Goal: Information Seeking & Learning: Learn about a topic

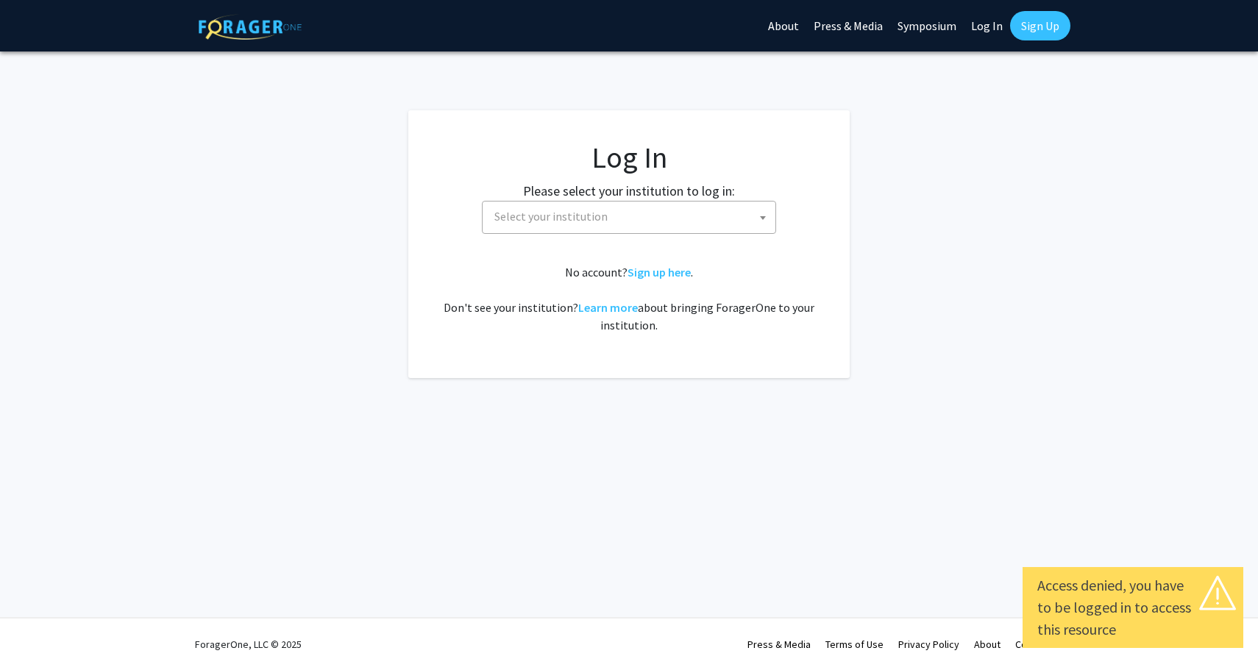
select select
click at [582, 218] on span "Select your institution" at bounding box center [550, 216] width 113 height 15
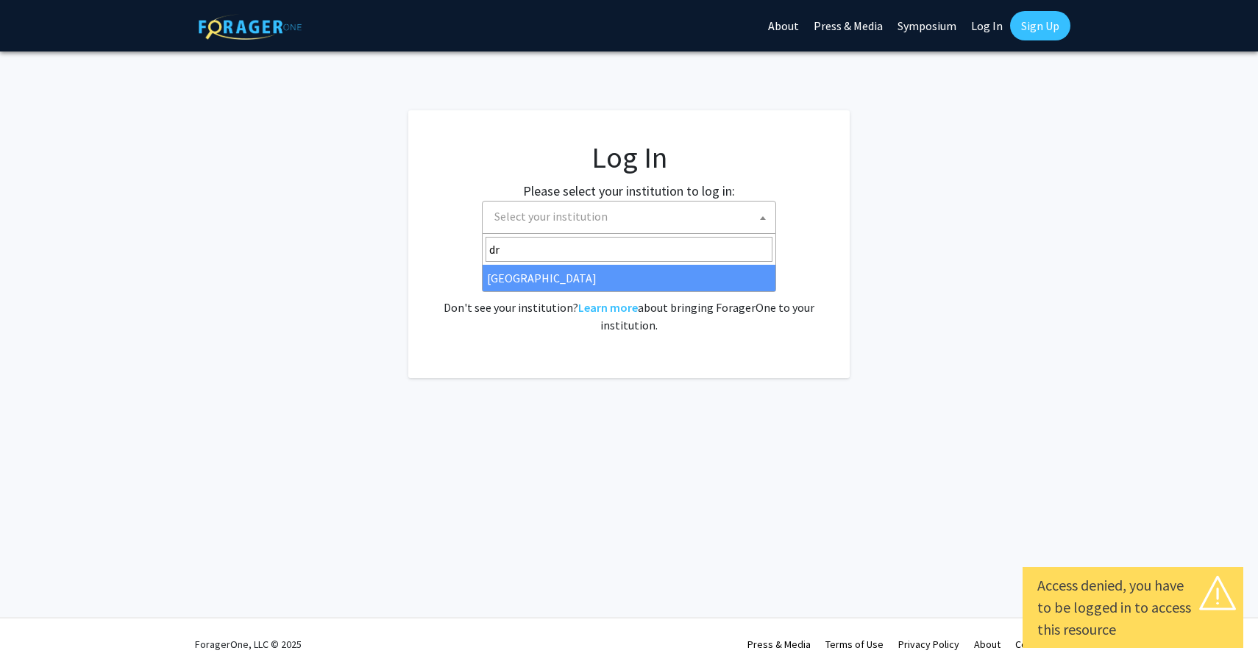
type input "dr"
select select "6"
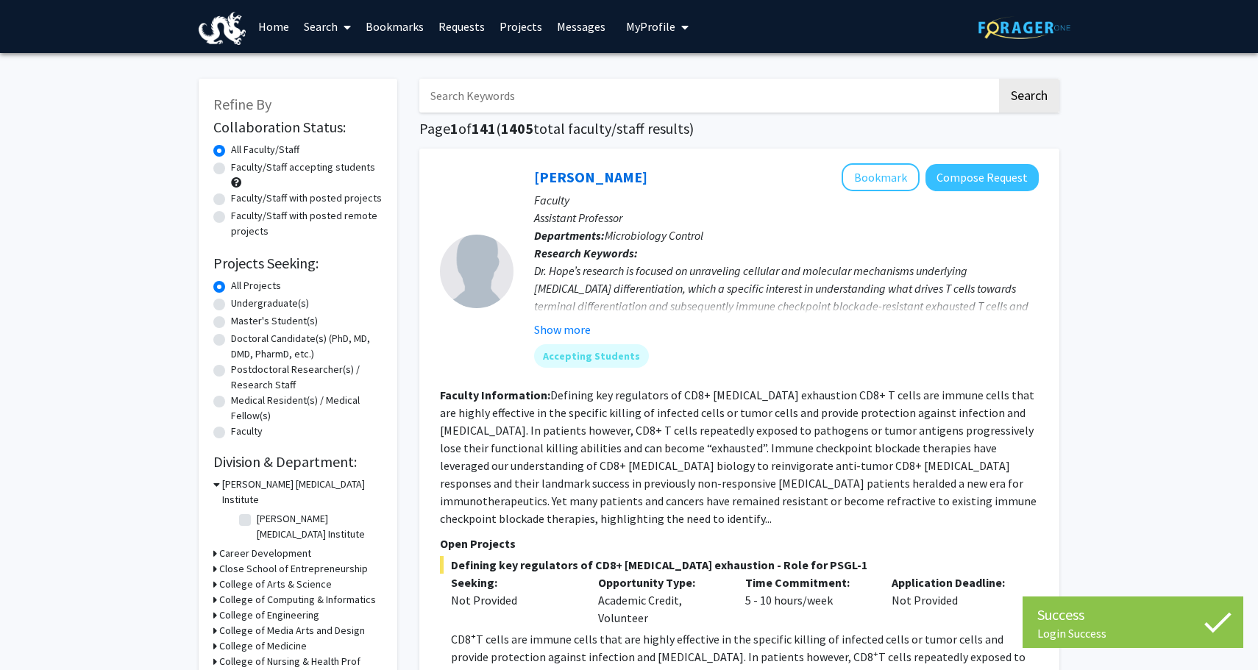
click at [657, 95] on input "Search Keywords" at bounding box center [707, 96] width 577 height 34
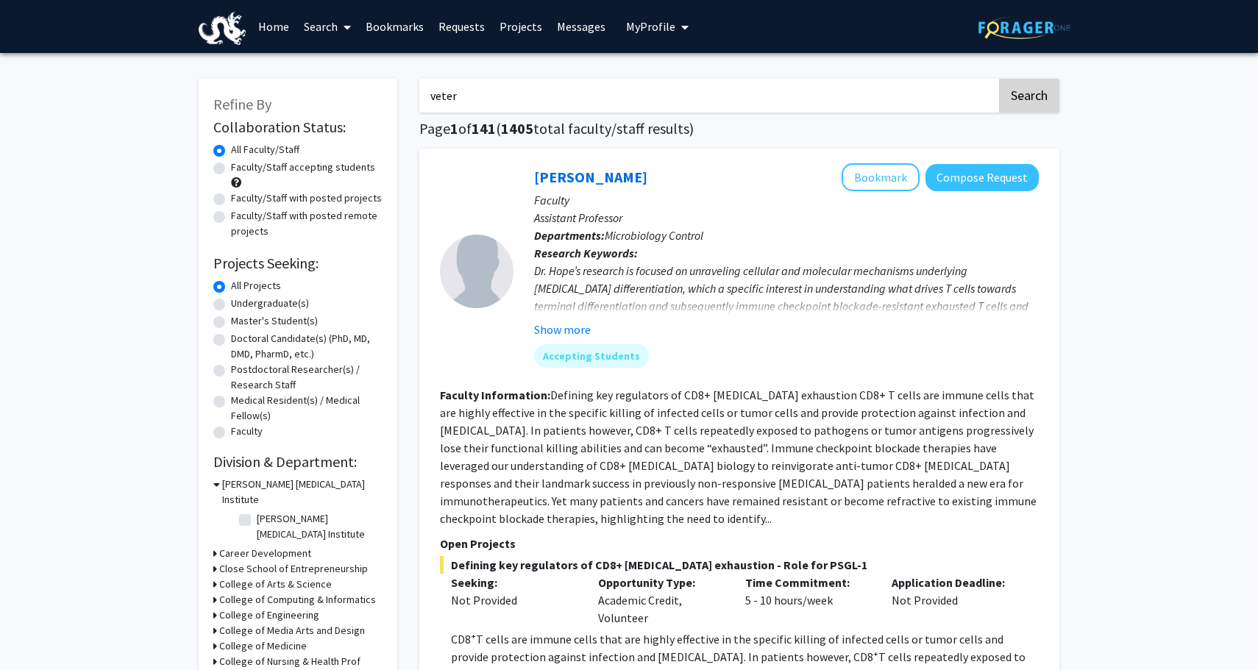
click at [1037, 104] on button "Search" at bounding box center [1029, 96] width 60 height 34
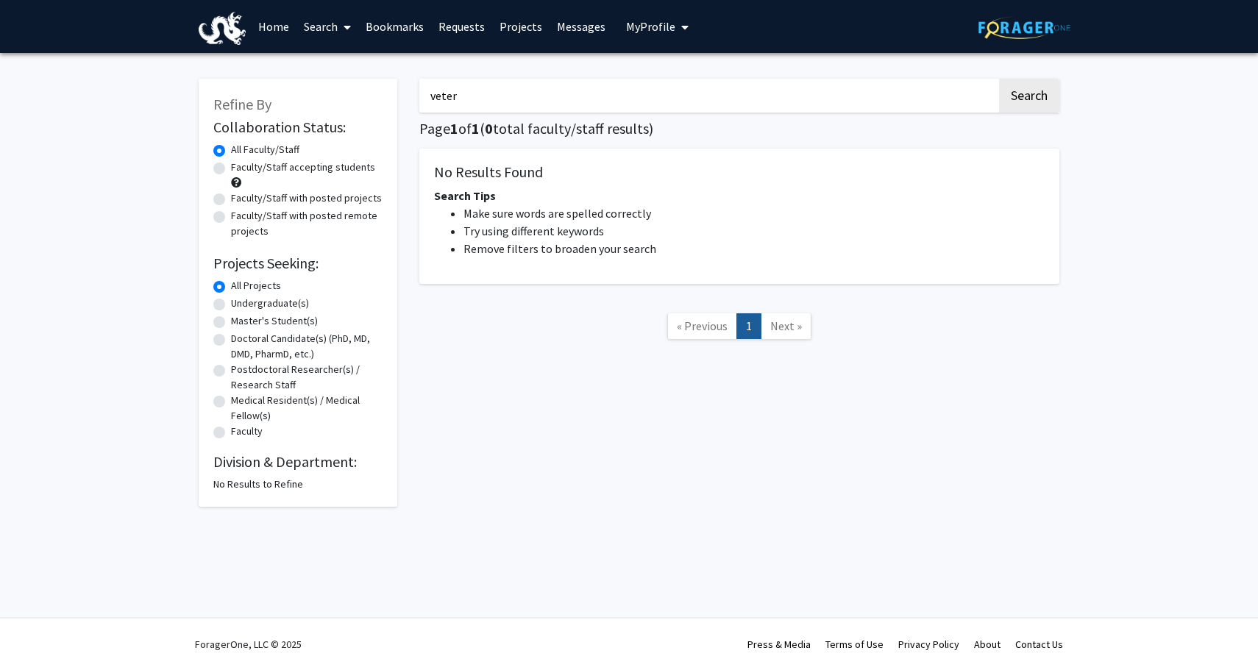
click at [938, 89] on input "veter" at bounding box center [707, 96] width 577 height 34
click at [938, 90] on input "veter" at bounding box center [707, 96] width 577 height 34
type input "a"
type input "wildlife"
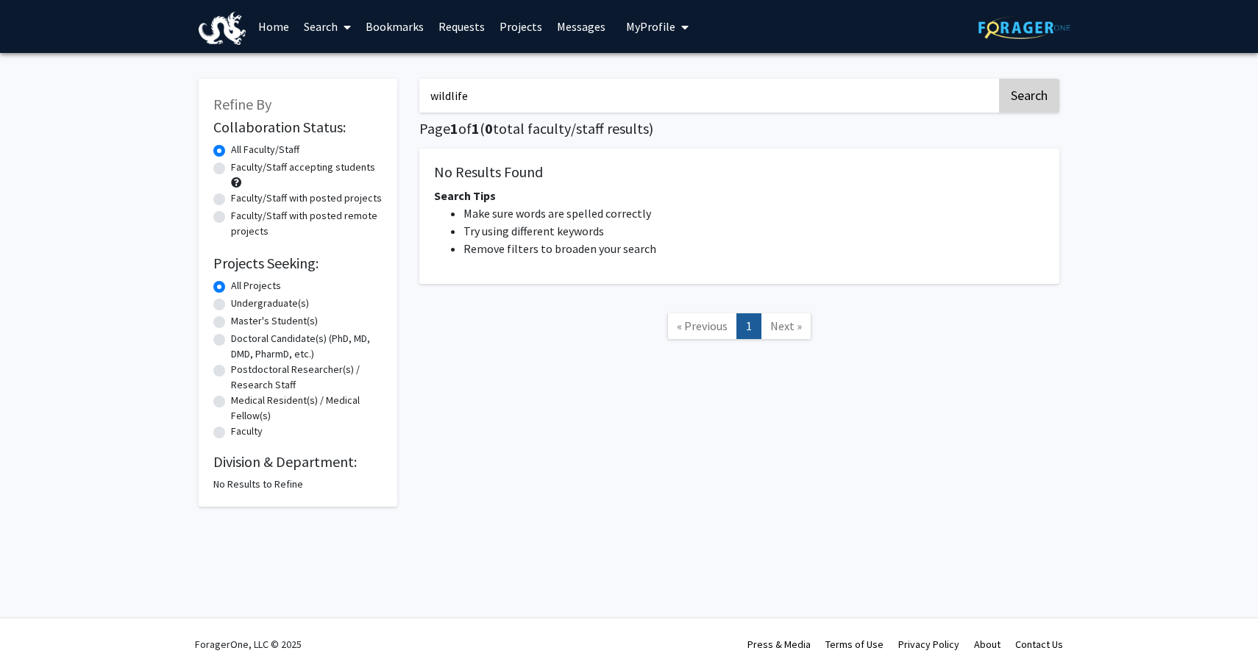
click at [1045, 95] on button "Search" at bounding box center [1029, 96] width 60 height 34
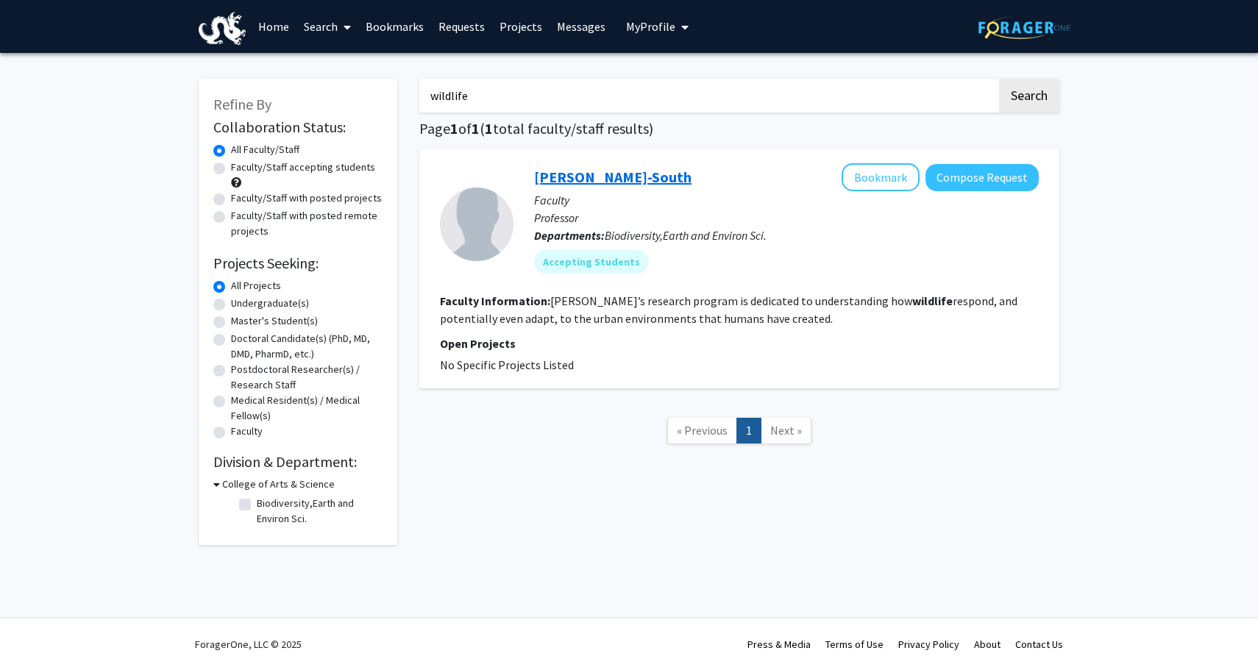
click at [645, 177] on link "[PERSON_NAME]-South" at bounding box center [612, 177] width 157 height 18
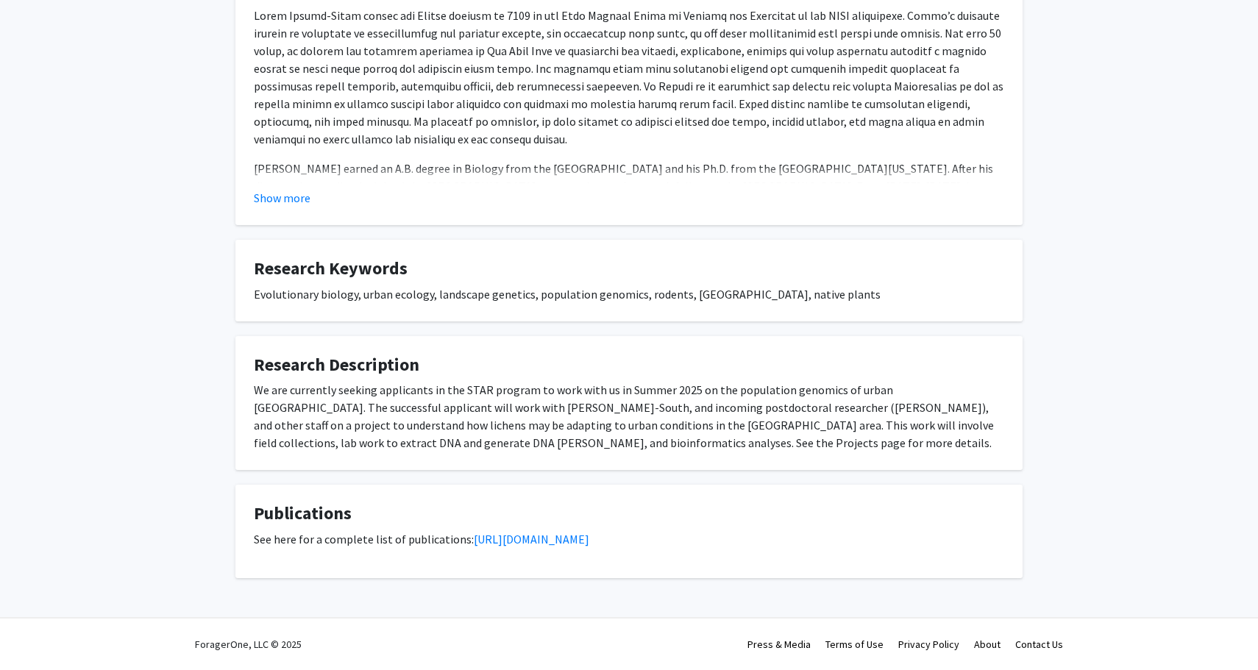
scroll to position [324, 0]
click at [893, 394] on div "We are currently seeking applicants in the STAR program to work with us in Summ…" at bounding box center [629, 416] width 750 height 71
copy div "lichens"
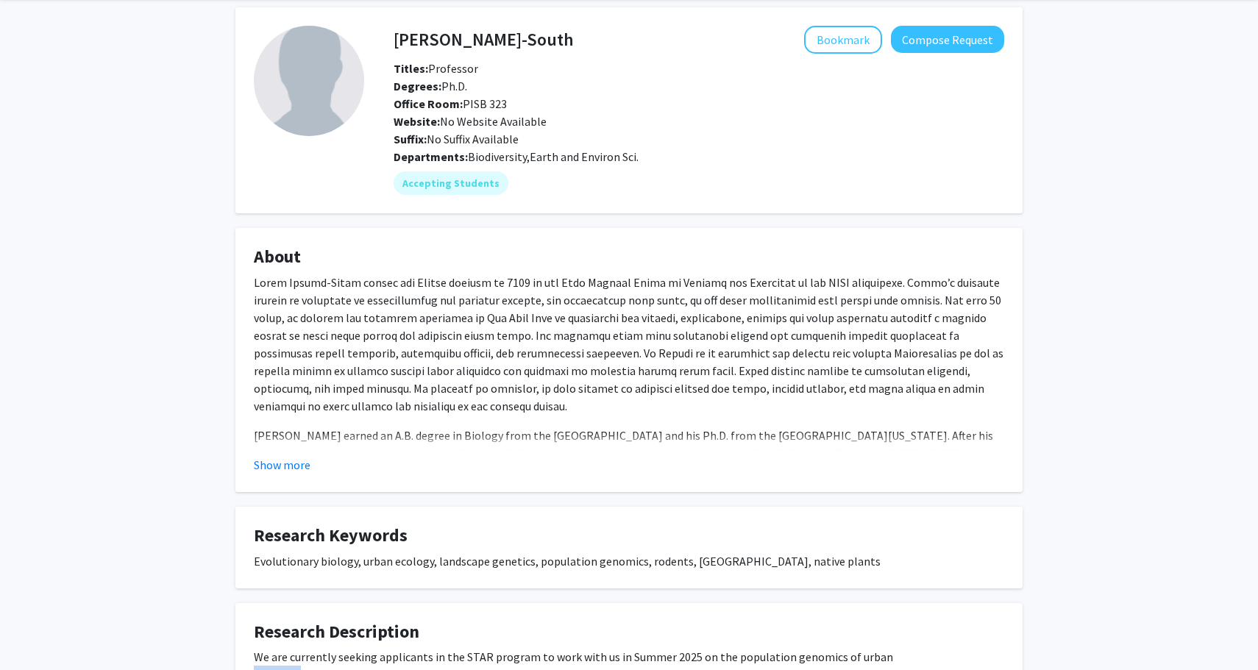
scroll to position [69, 0]
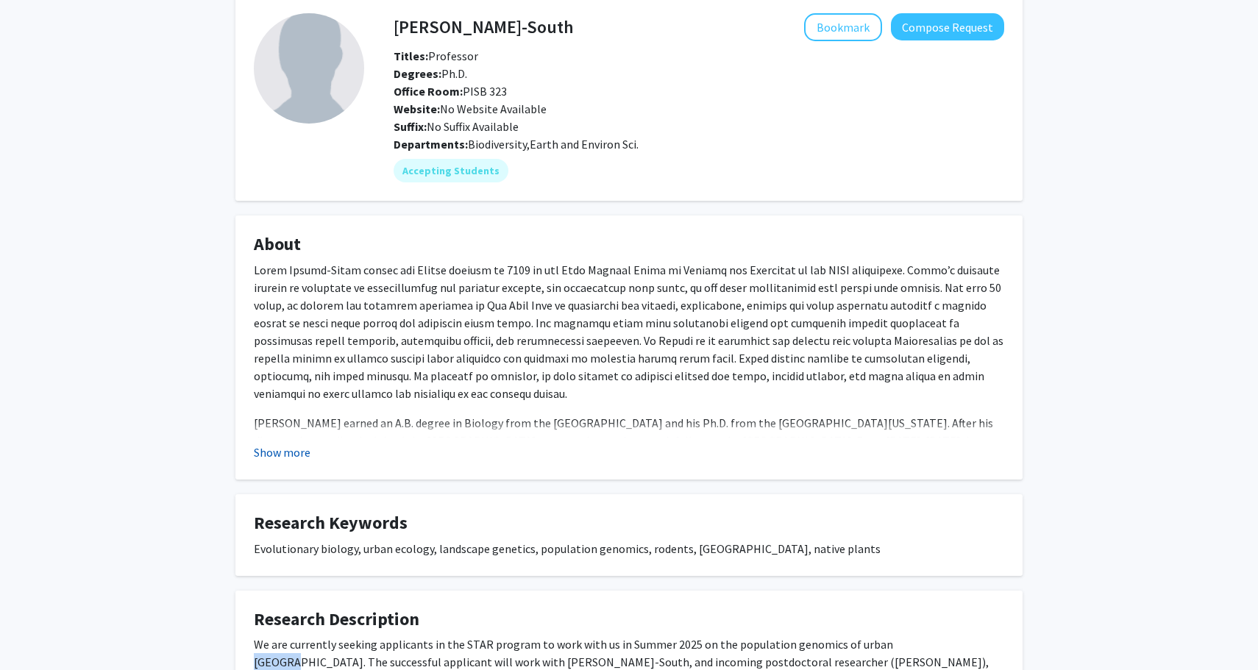
click at [288, 450] on button "Show more" at bounding box center [282, 453] width 57 height 18
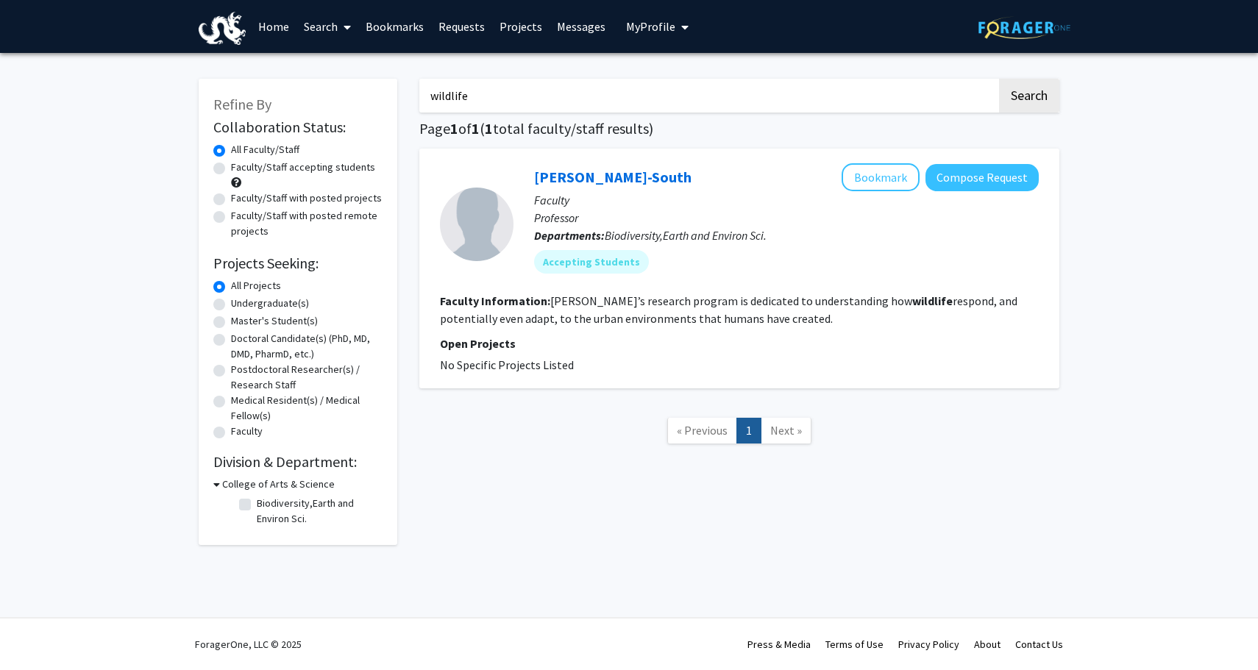
click at [447, 92] on input "wildlife" at bounding box center [707, 96] width 577 height 34
type input "animal"
click at [1035, 98] on button "Search" at bounding box center [1029, 96] width 60 height 34
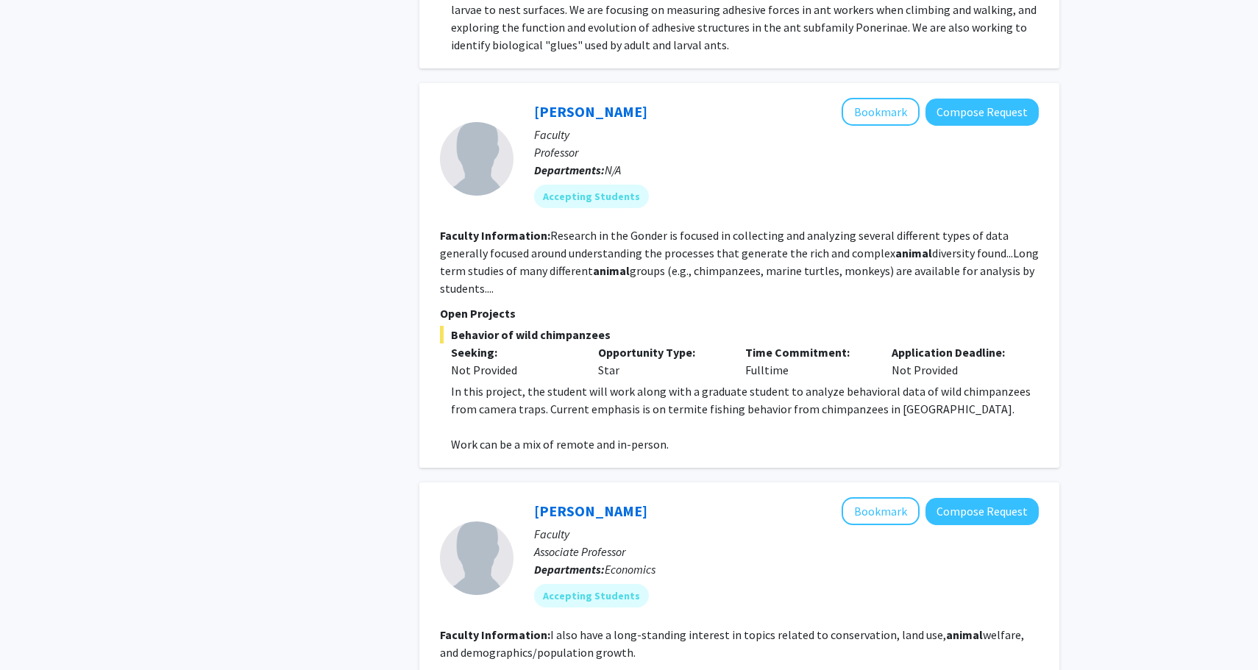
scroll to position [973, 0]
click at [481, 304] on p "Open Projects" at bounding box center [739, 313] width 599 height 18
click at [553, 102] on link "[PERSON_NAME]" at bounding box center [590, 111] width 113 height 18
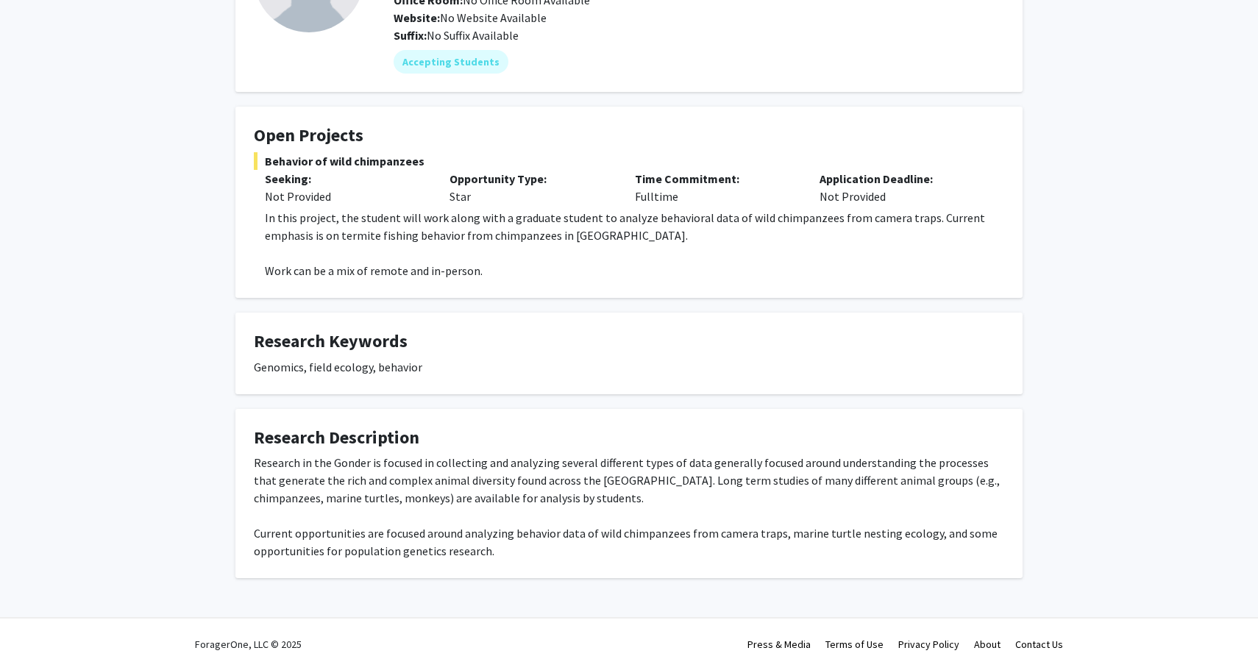
scroll to position [161, 0]
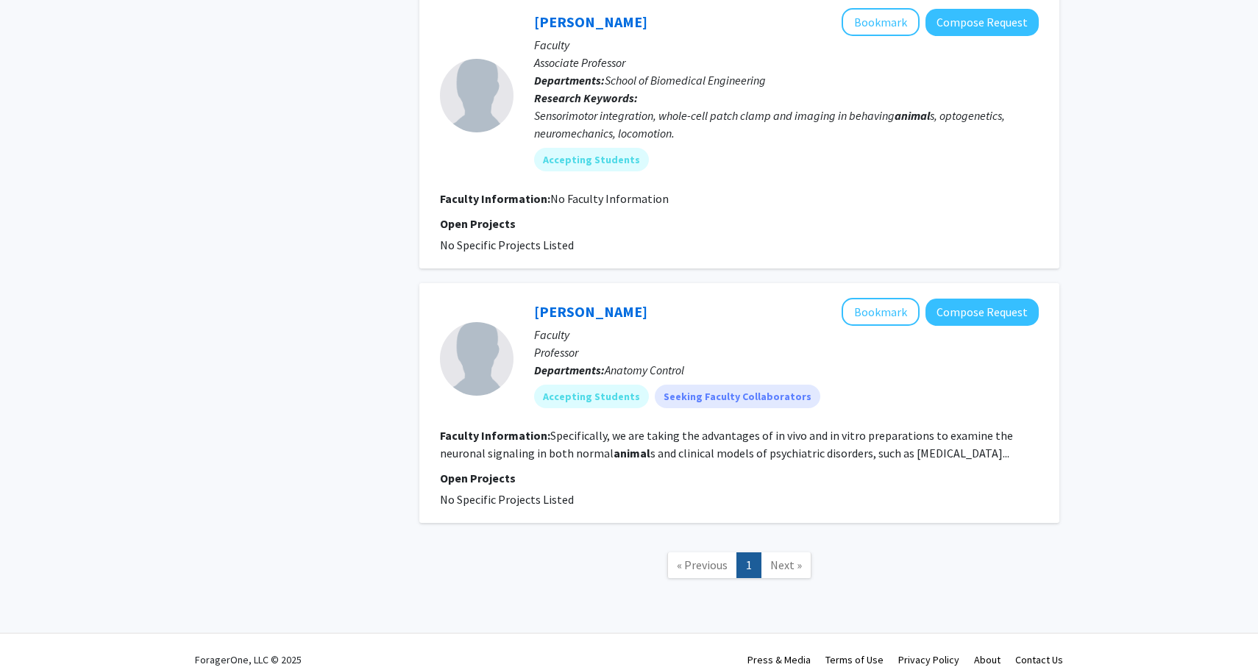
scroll to position [2819, 0]
click at [502, 348] on div at bounding box center [477, 360] width 74 height 74
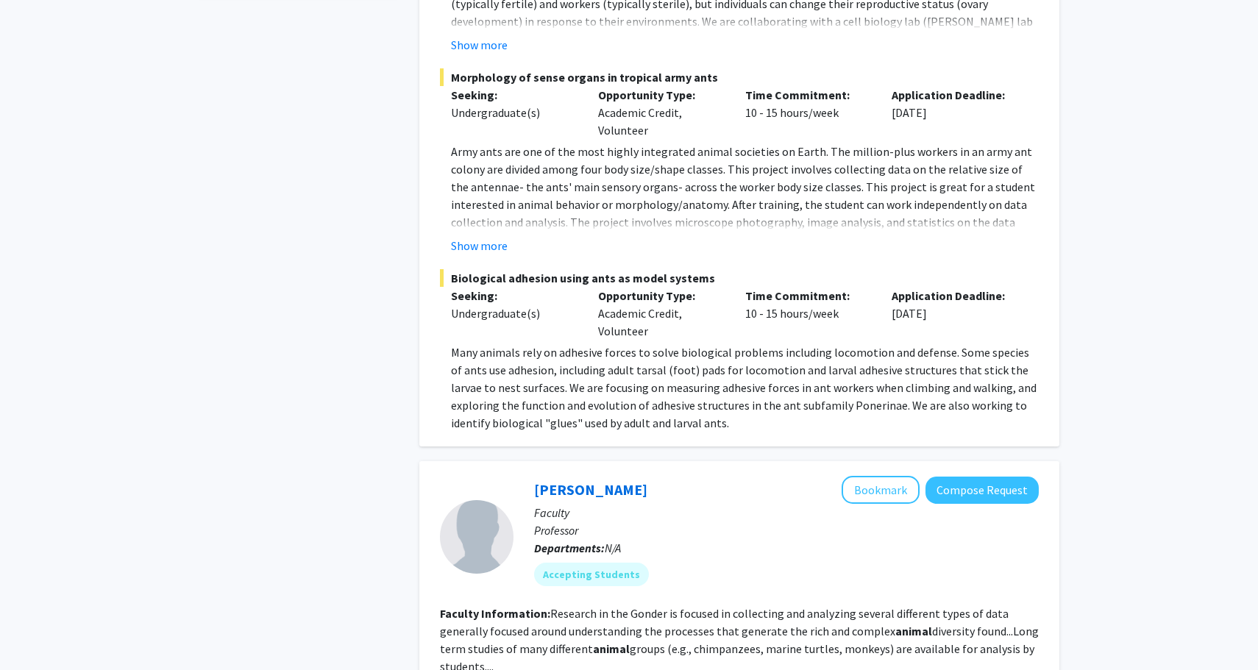
scroll to position [586, 0]
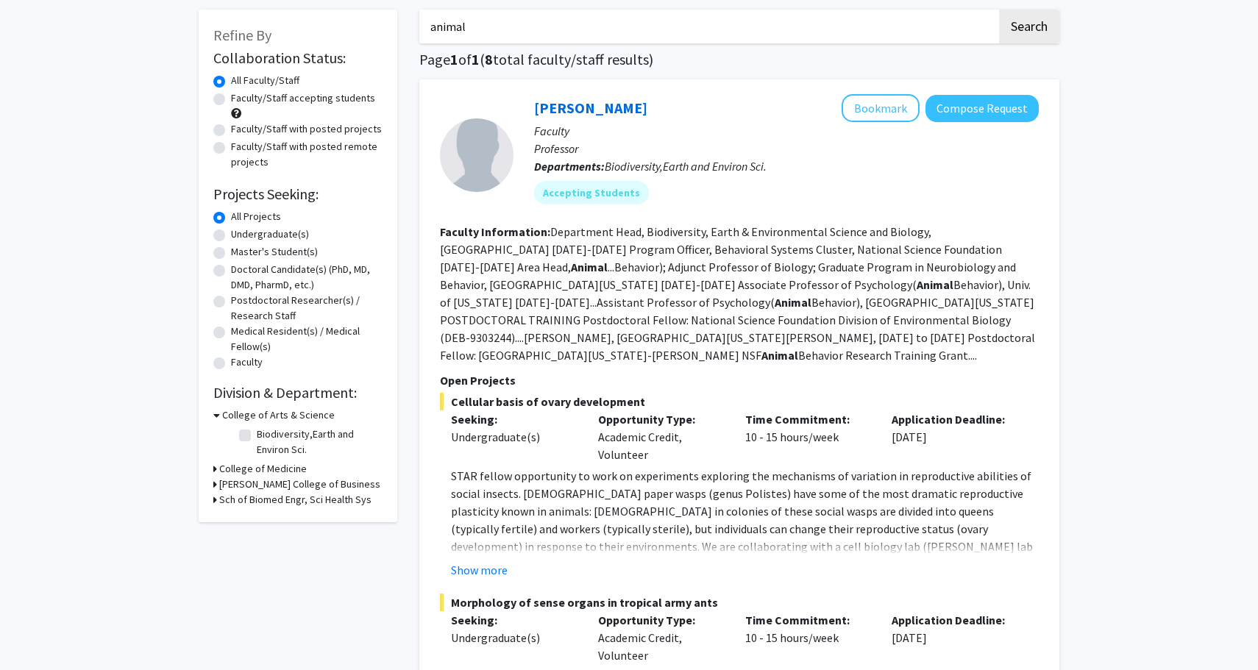
scroll to position [70, 0]
click at [582, 107] on link "[PERSON_NAME]" at bounding box center [590, 107] width 113 height 18
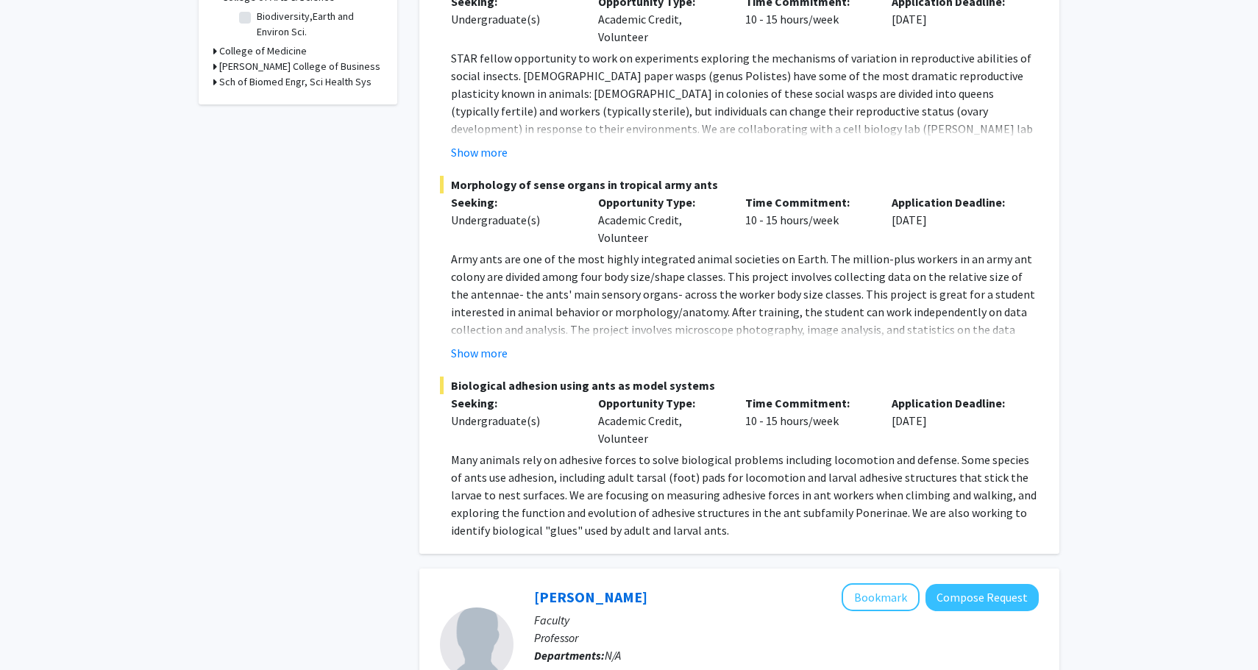
scroll to position [483, 0]
